Goal: Transaction & Acquisition: Purchase product/service

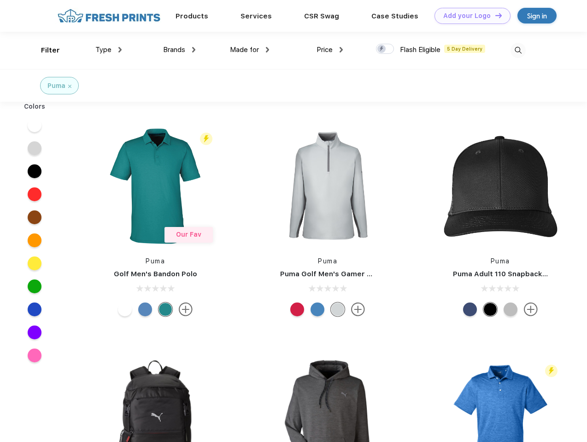
click at [469, 16] on link "Add your Logo Design Tool" at bounding box center [472, 16] width 76 height 16
click at [0, 0] on div "Design Tool" at bounding box center [0, 0] width 0 height 0
click at [494, 15] on link "Add your Logo Design Tool" at bounding box center [472, 16] width 76 height 16
click at [44, 50] on div "Filter" at bounding box center [50, 50] width 19 height 11
click at [109, 50] on span "Type" at bounding box center [103, 50] width 16 height 8
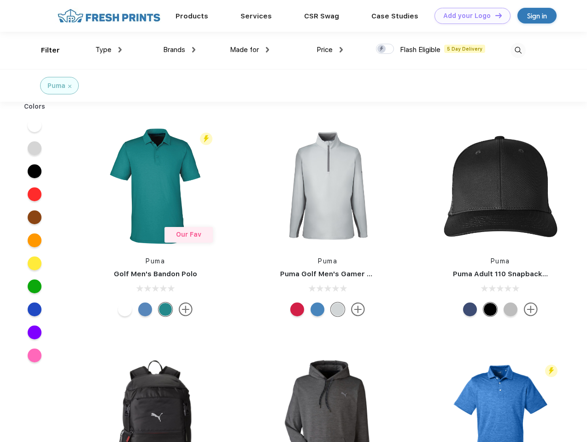
click at [179, 50] on span "Brands" at bounding box center [174, 50] width 22 height 8
click at [250, 50] on span "Made for" at bounding box center [244, 50] width 29 height 8
click at [330, 50] on span "Price" at bounding box center [324, 50] width 16 height 8
click at [385, 49] on div at bounding box center [385, 49] width 18 height 10
click at [382, 49] on input "checkbox" at bounding box center [379, 46] width 6 height 6
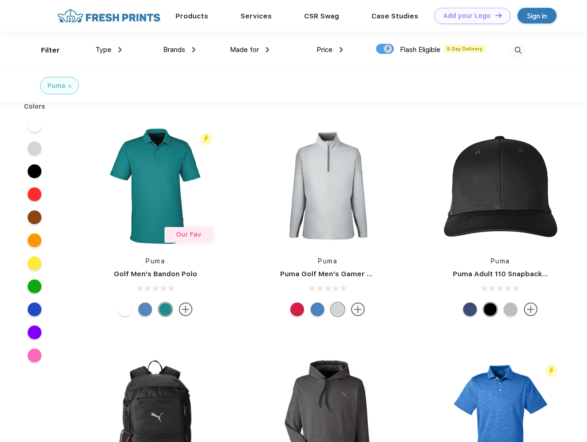
click at [518, 50] on img at bounding box center [517, 50] width 15 height 15
